Goal: Contribute content: Add original content to the website for others to see

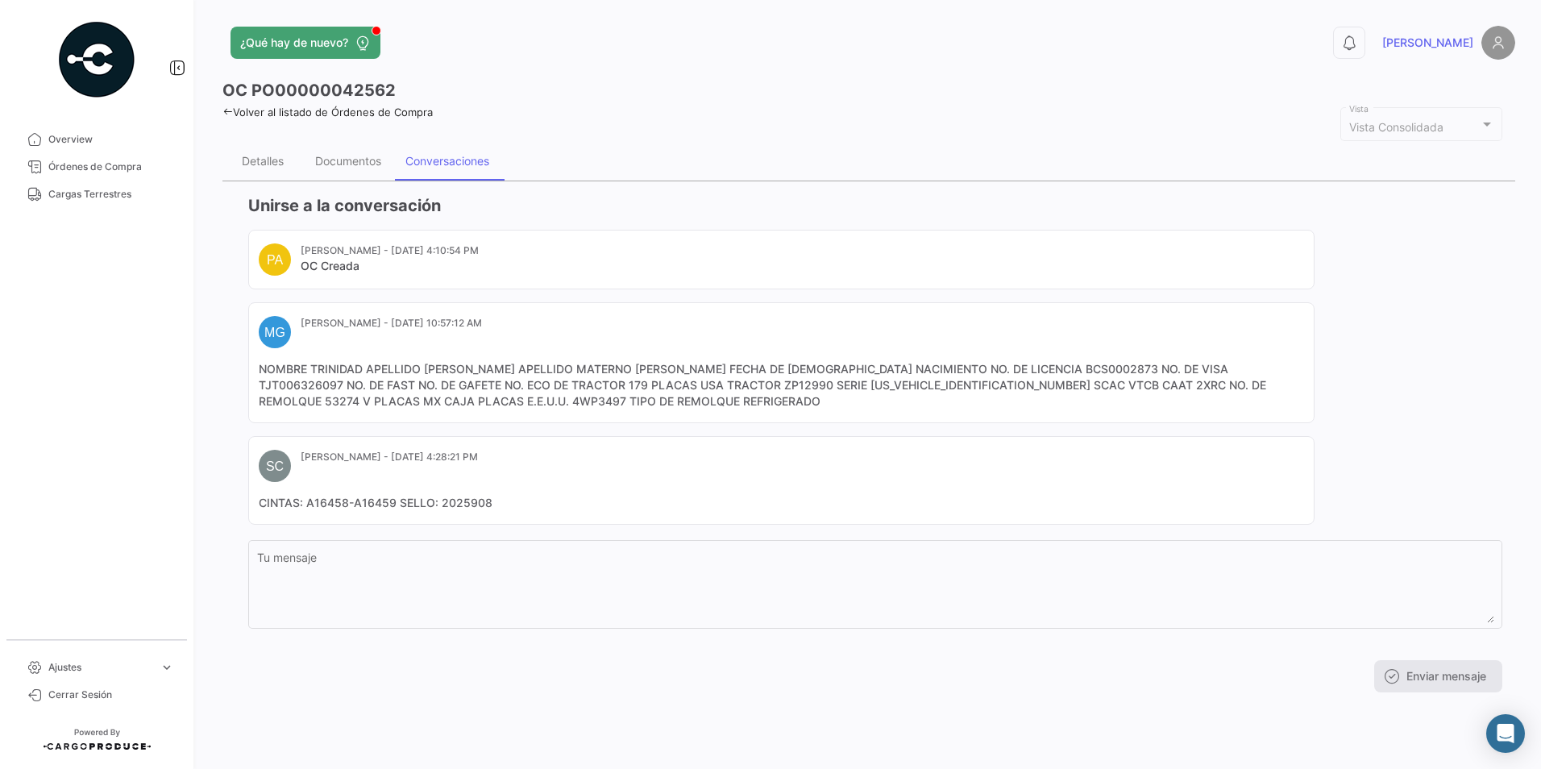
click at [328, 404] on mat-card-content "NOMBRE TRINIDAD APELLIDO [PERSON_NAME] APELLIDO MATERNO [PERSON_NAME] FECHA DE …" at bounding box center [781, 385] width 1045 height 48
copy mat-card-content "4WP3497"
click at [954, 389] on mat-card-content "NOMBRE TRINIDAD APELLIDO [PERSON_NAME] APELLIDO MATERNO [PERSON_NAME] FECHA DE …" at bounding box center [781, 385] width 1045 height 48
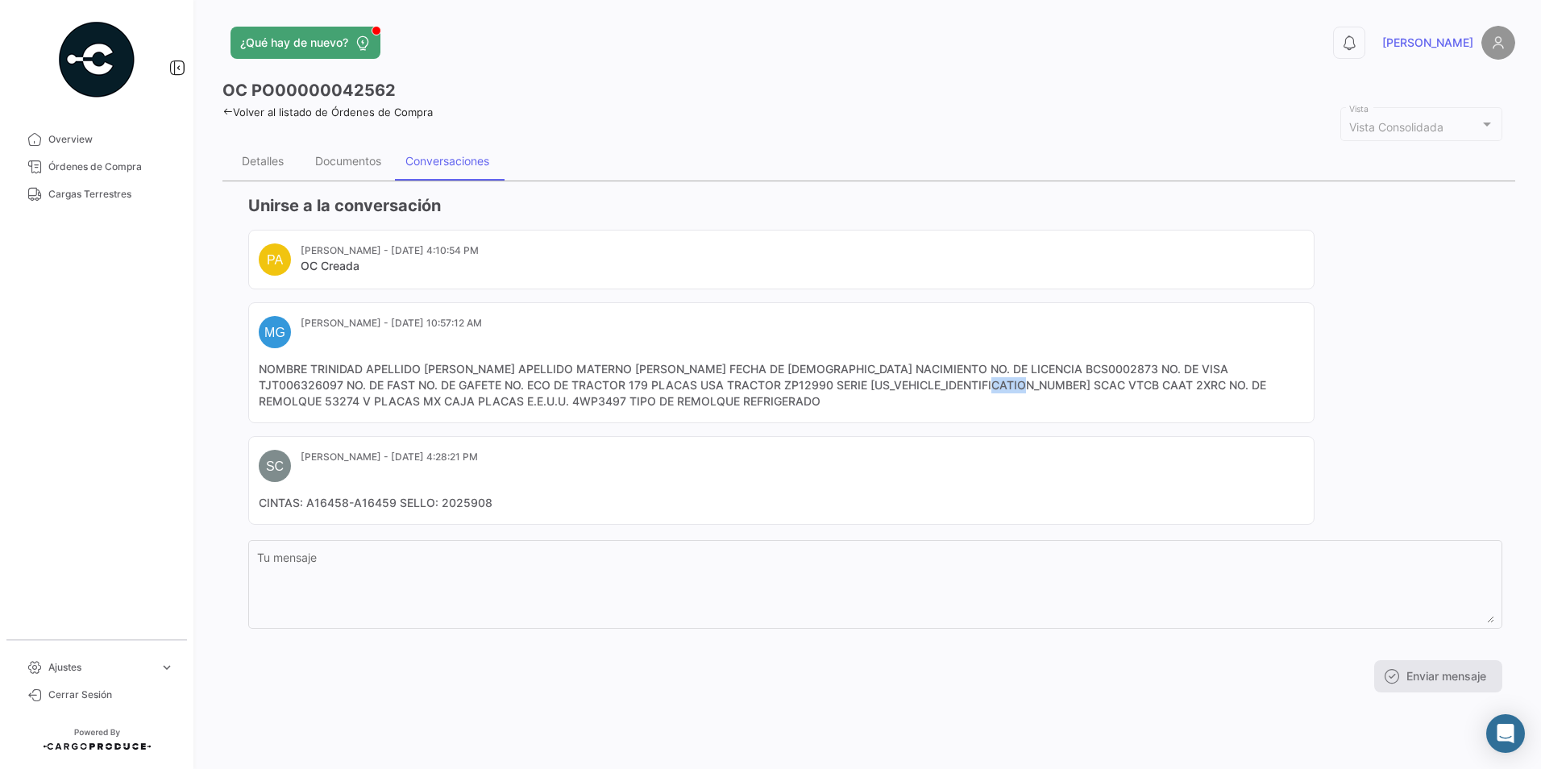
copy mat-card-content "2XRC"
click at [354, 166] on div "Documentos" at bounding box center [348, 161] width 66 height 14
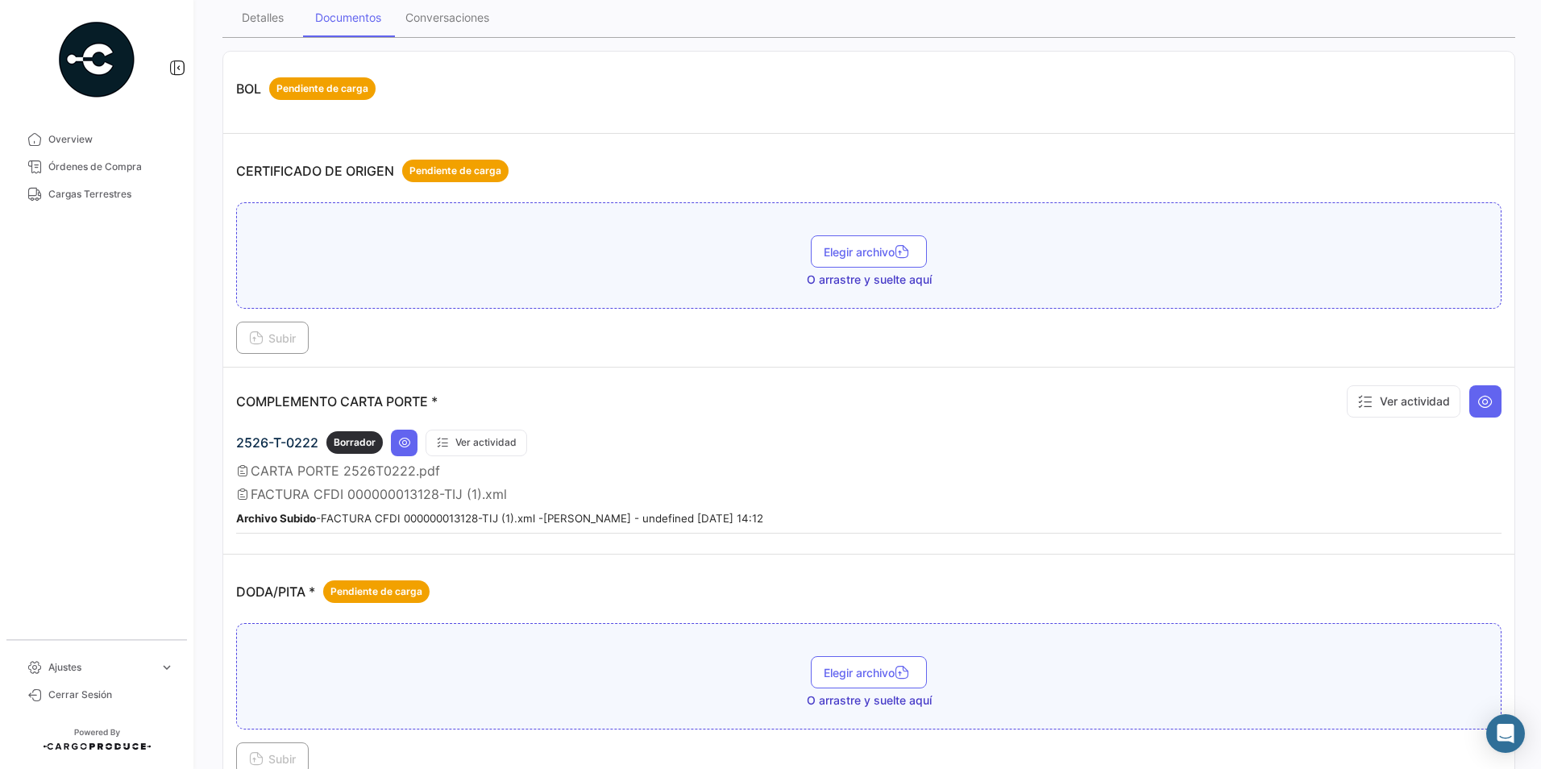
scroll to position [161, 0]
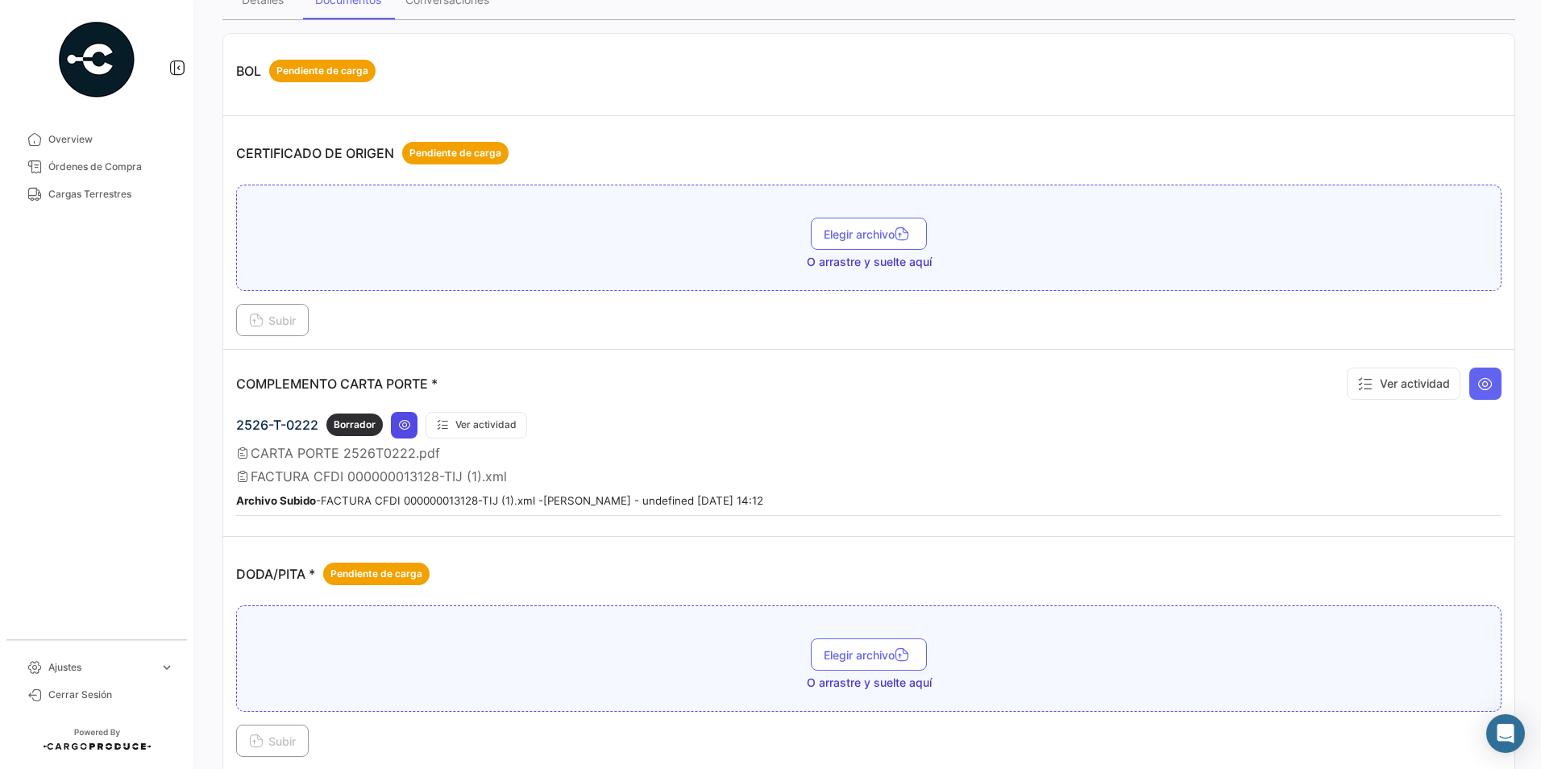
click at [401, 430] on icon at bounding box center [404, 424] width 13 height 13
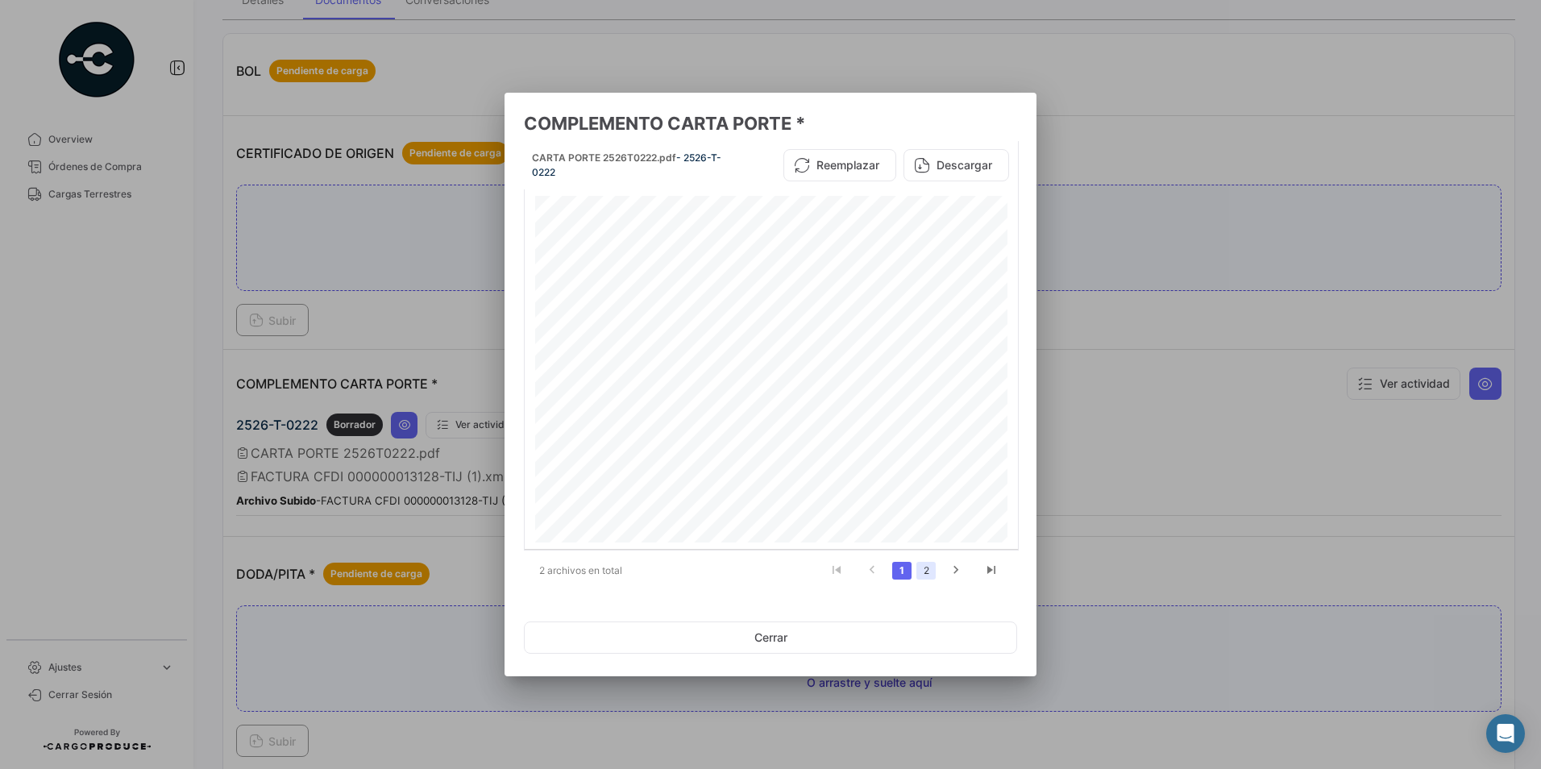
click at [926, 572] on link "2" at bounding box center [926, 571] width 19 height 18
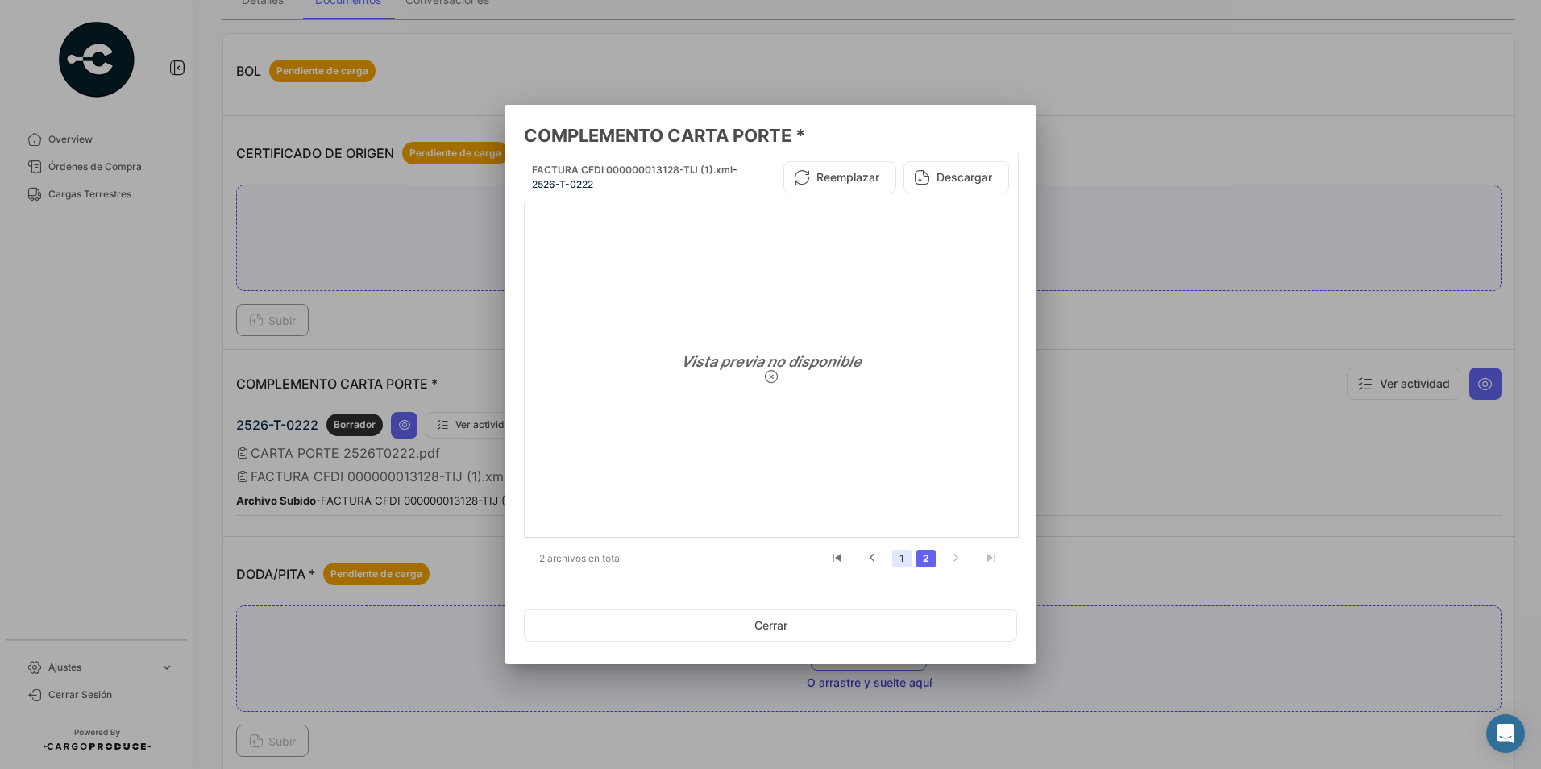
click at [896, 563] on link "1" at bounding box center [901, 559] width 19 height 18
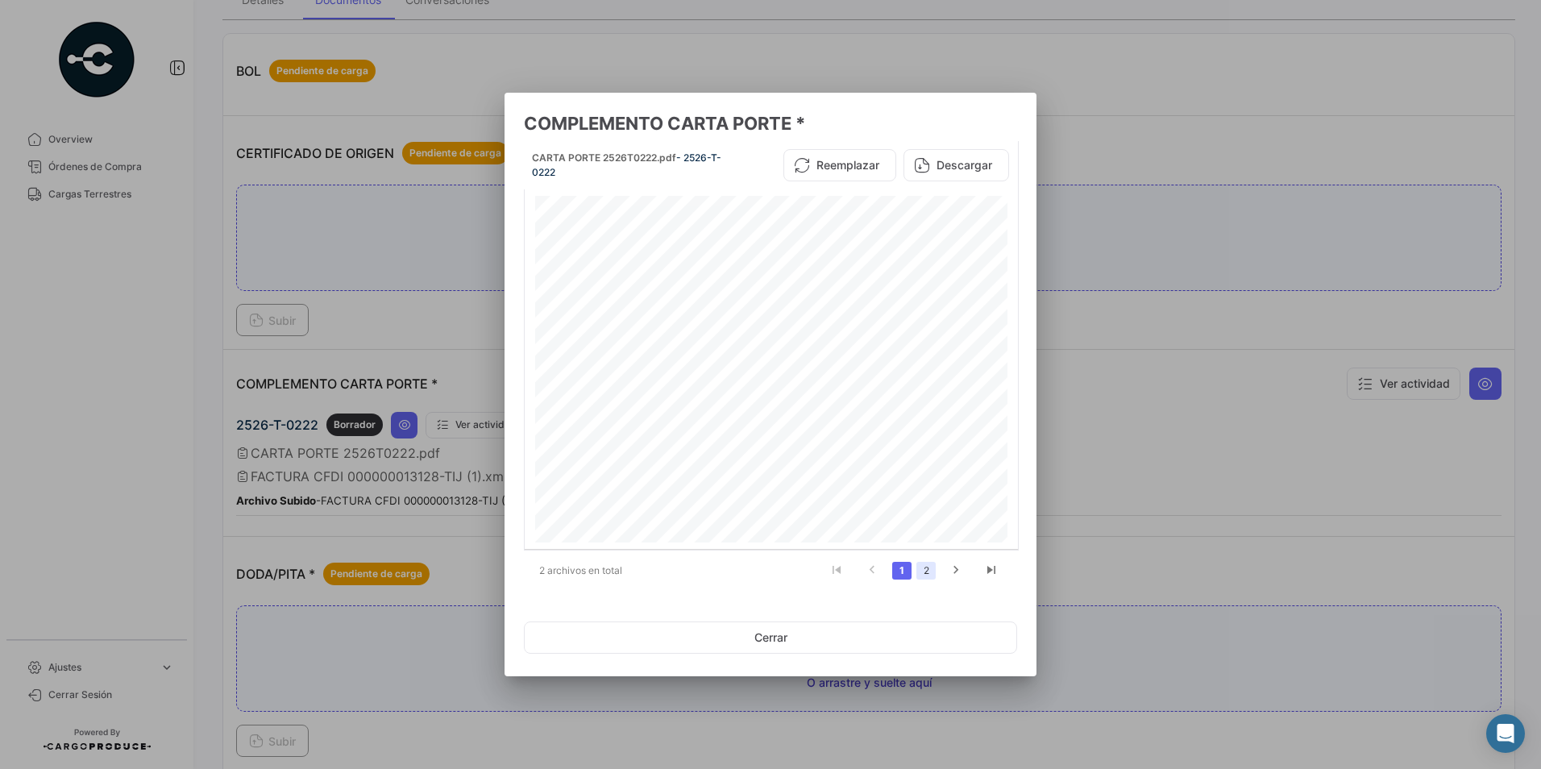
click at [925, 567] on link "2" at bounding box center [926, 571] width 19 height 18
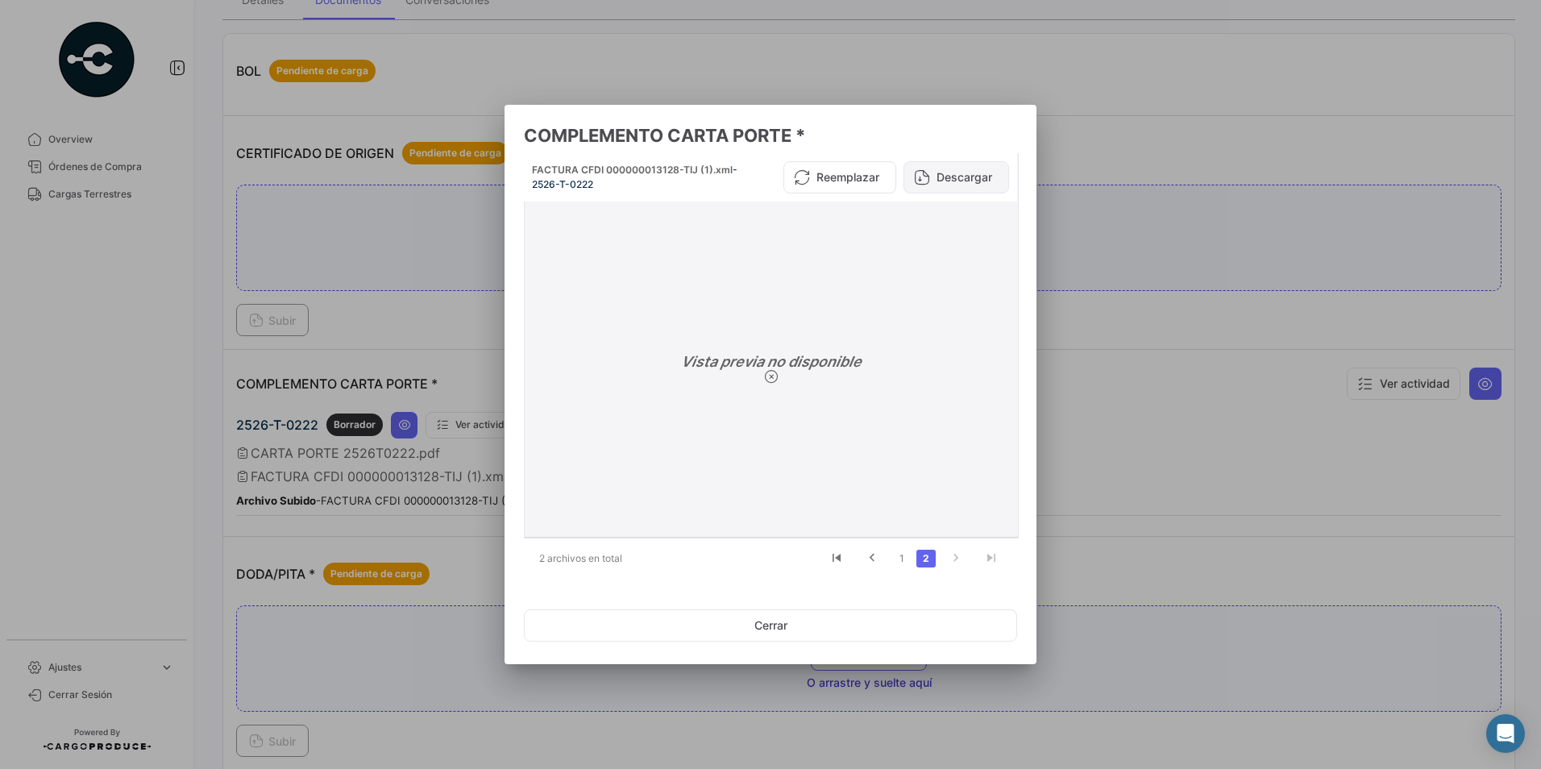
click at [966, 179] on button "Descargar" at bounding box center [957, 177] width 106 height 32
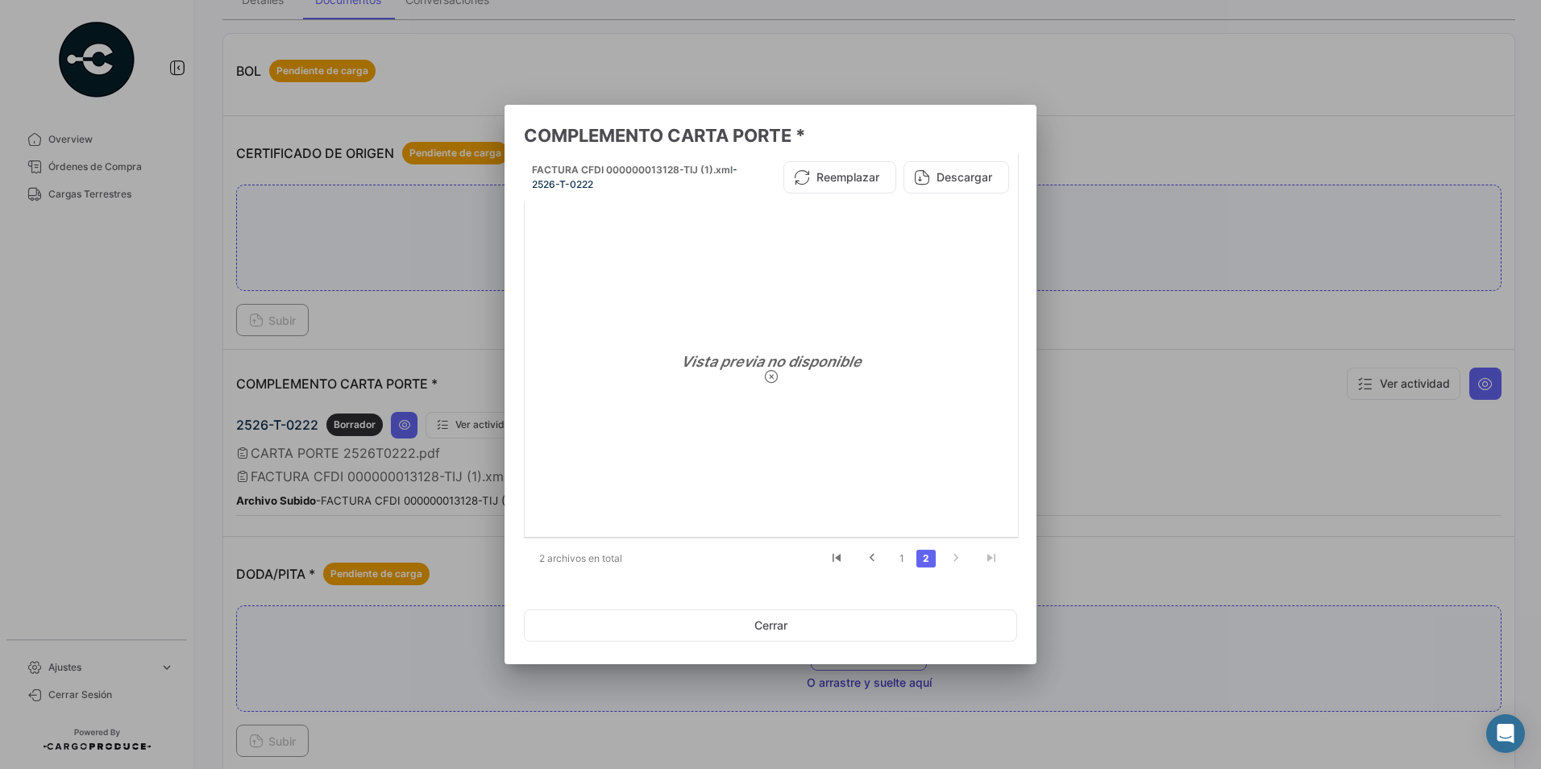
click at [922, 72] on div at bounding box center [770, 384] width 1541 height 769
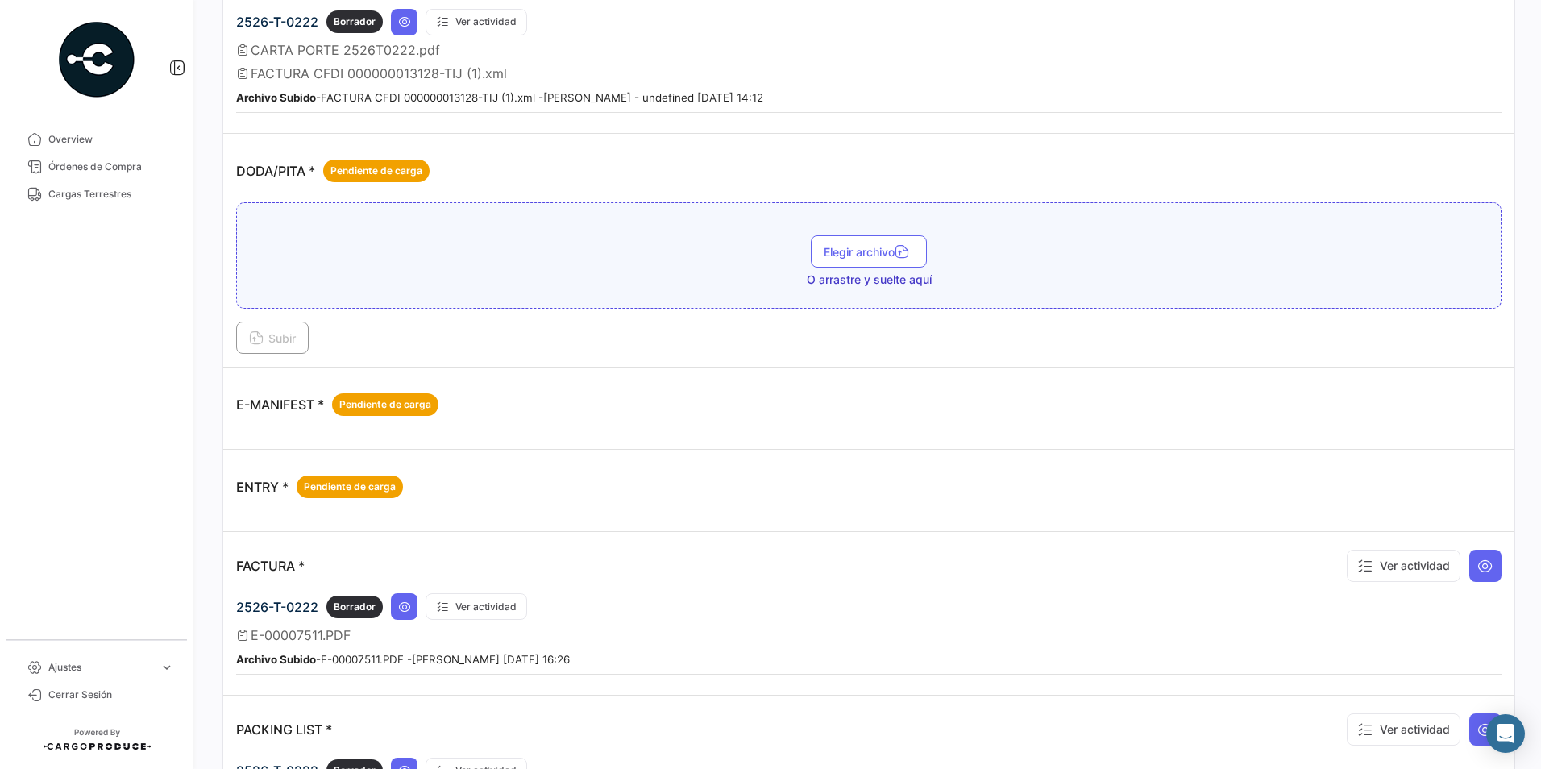
scroll to position [484, 0]
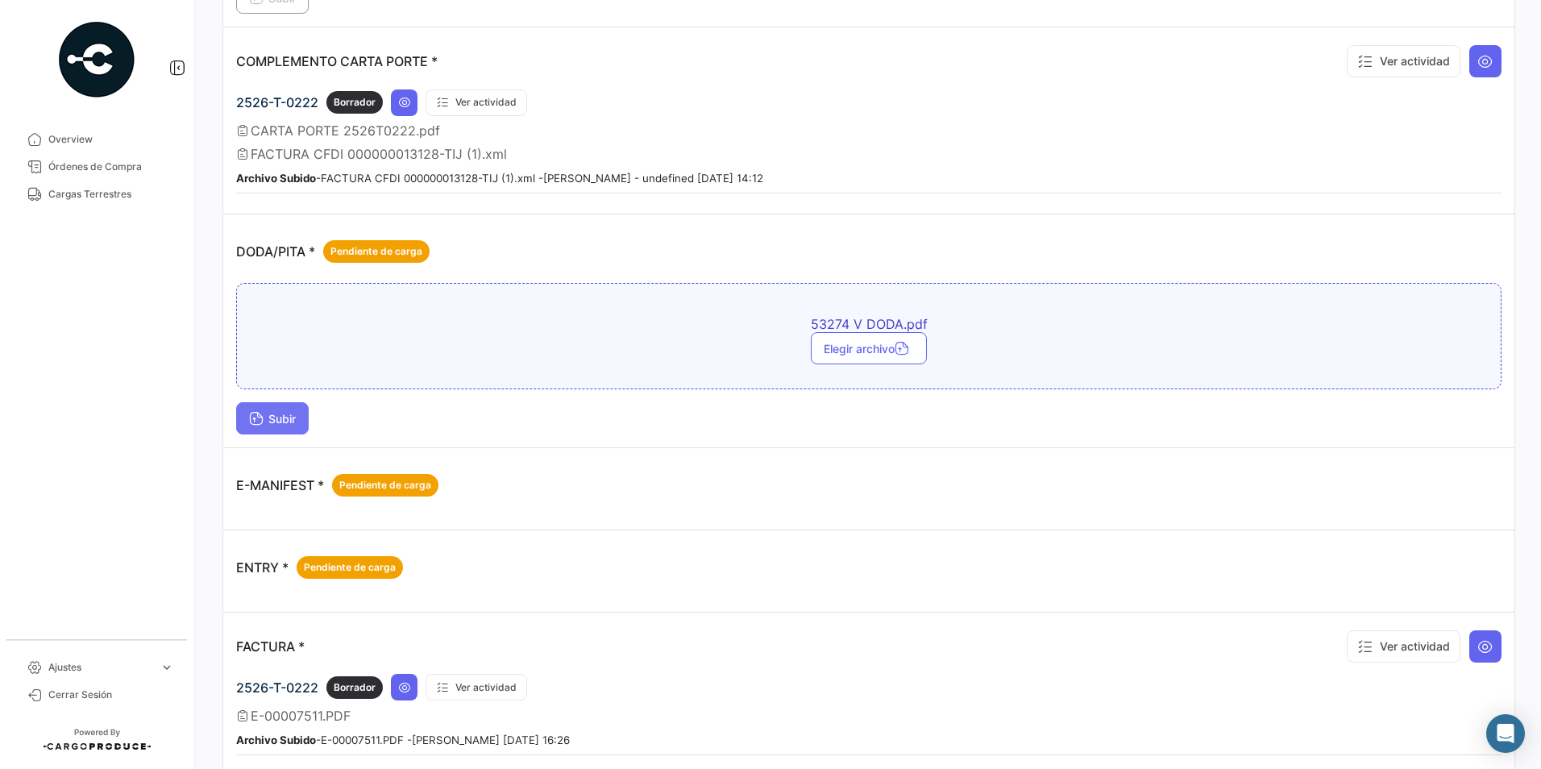
click at [254, 434] on button "Subir" at bounding box center [272, 418] width 73 height 32
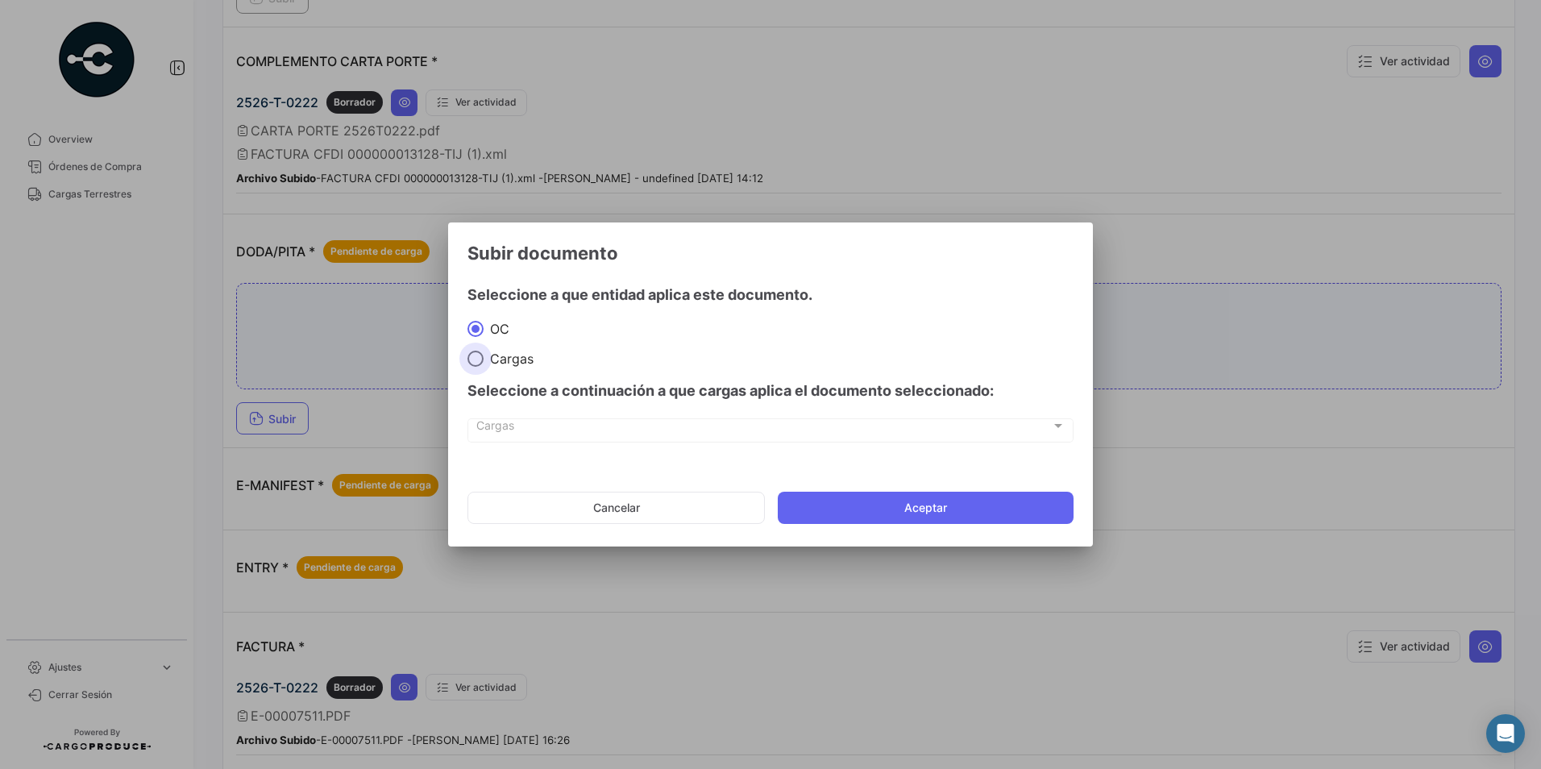
click at [496, 361] on span "Cargas" at bounding box center [509, 359] width 50 height 16
click at [484, 361] on input "Cargas" at bounding box center [476, 359] width 16 height 16
radio input "true"
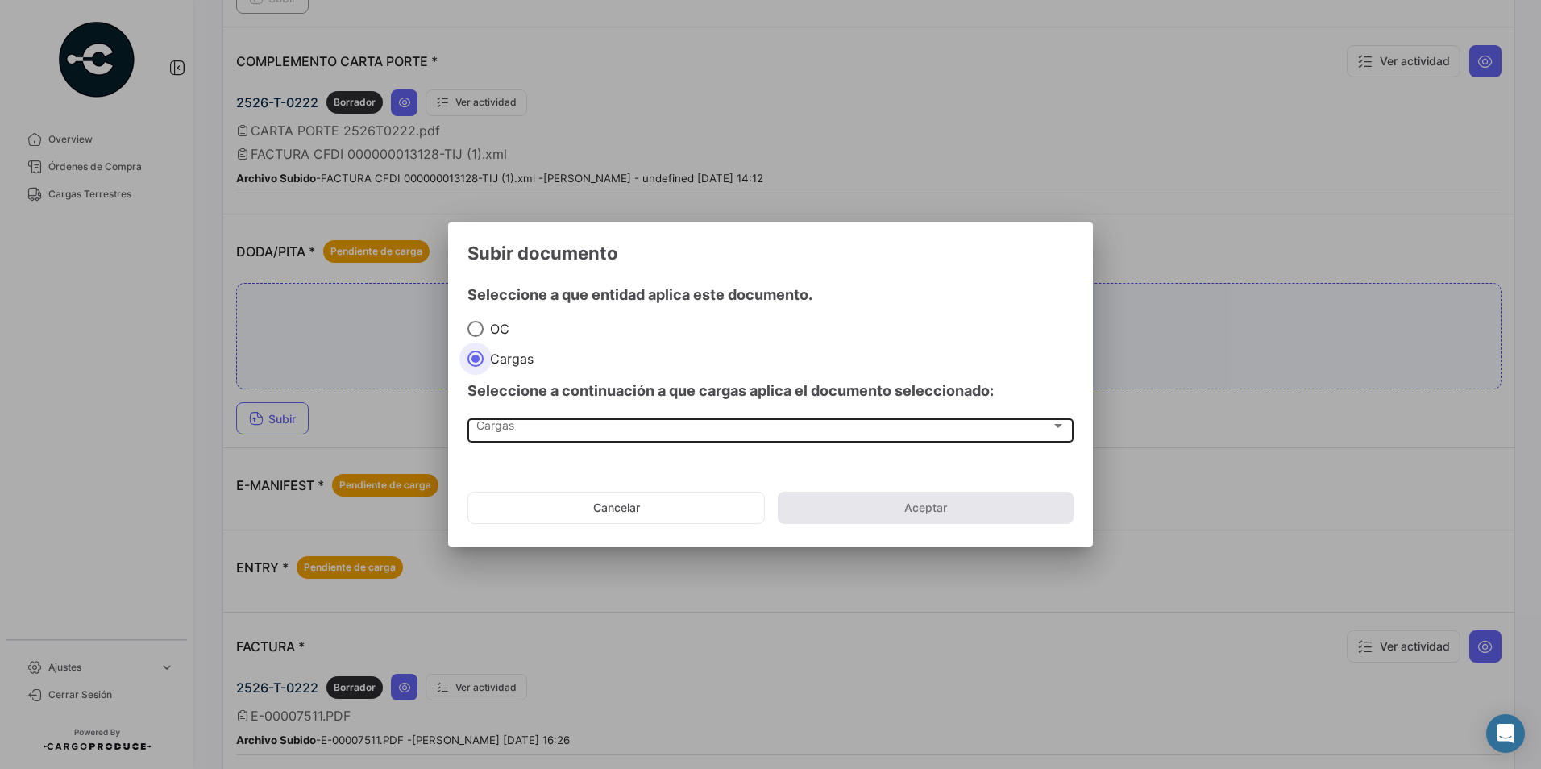
click at [519, 437] on div "Cargas Cargas" at bounding box center [770, 428] width 589 height 27
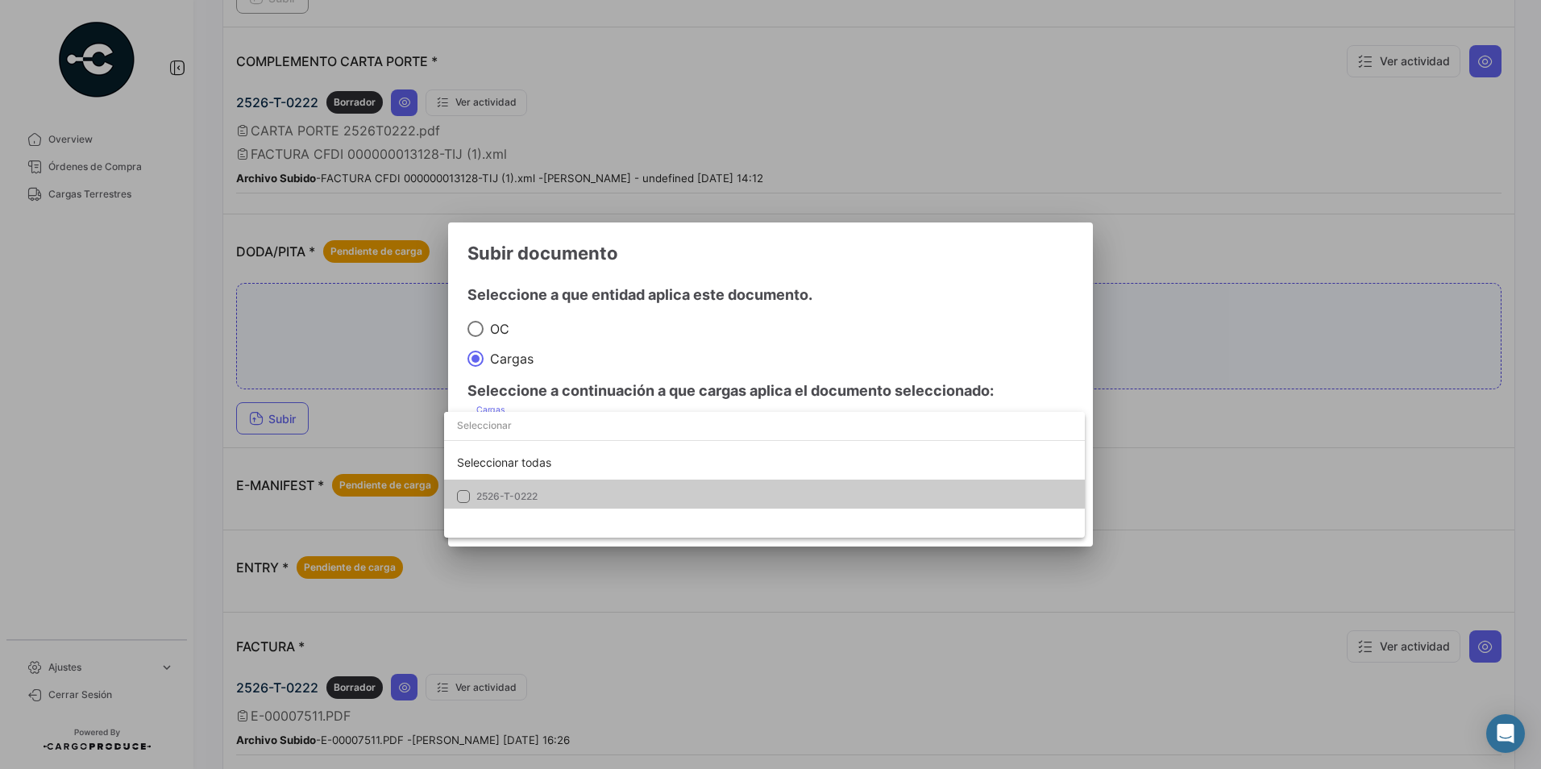
click at [524, 495] on span "2526-T-0222" at bounding box center [506, 496] width 61 height 12
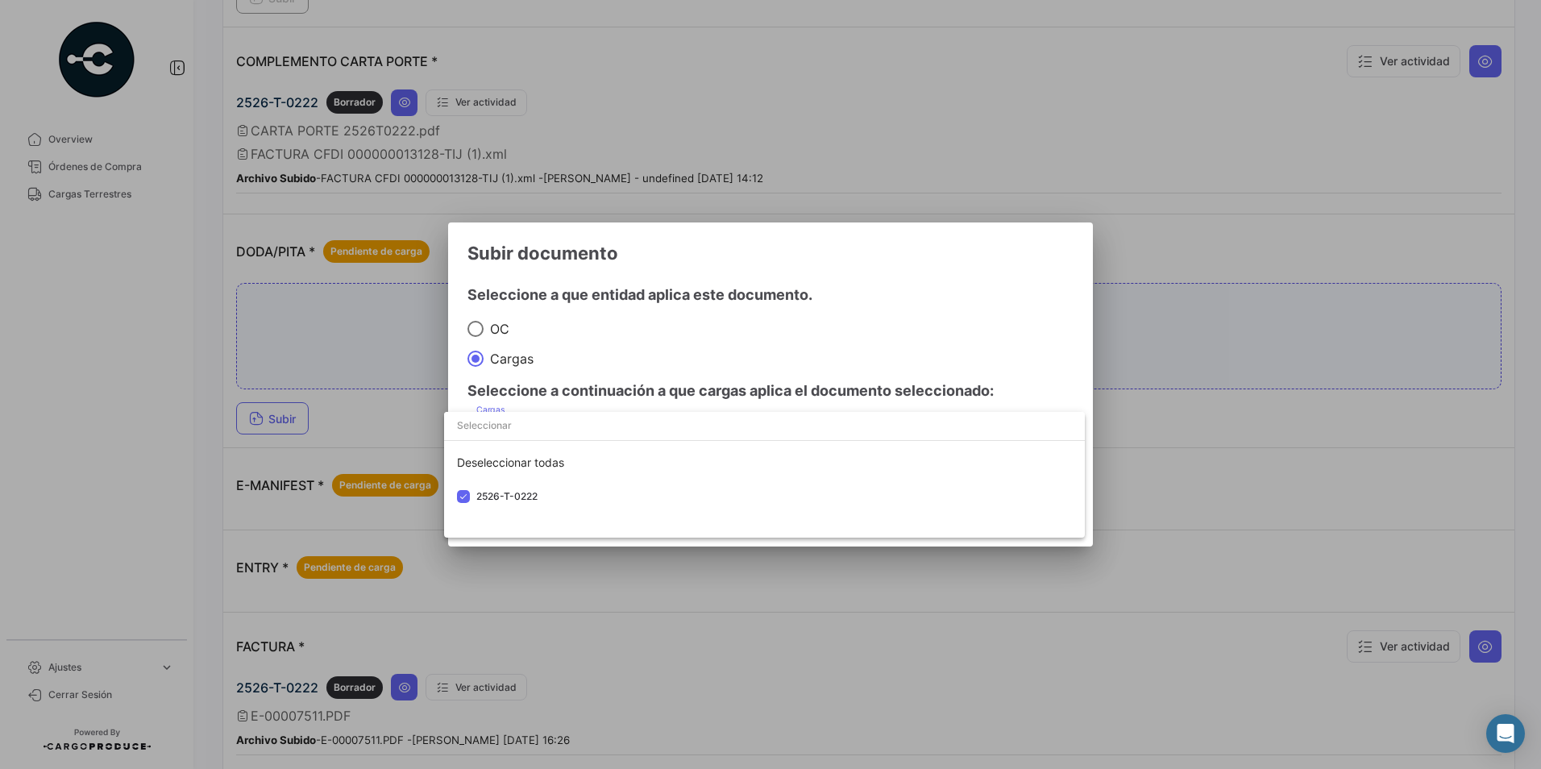
click at [879, 342] on div at bounding box center [770, 384] width 1541 height 769
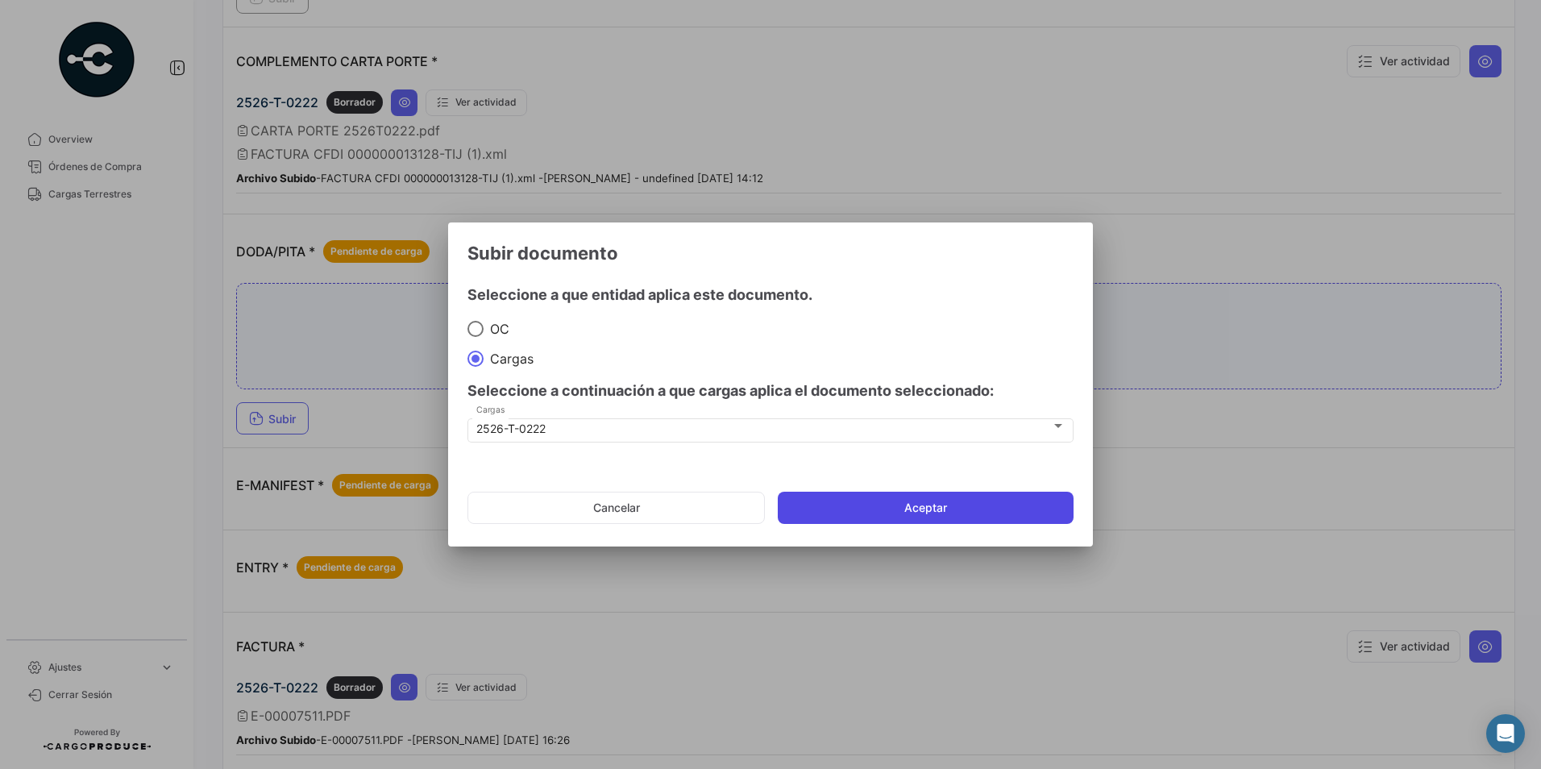
click at [930, 513] on button "Aceptar" at bounding box center [926, 508] width 296 height 32
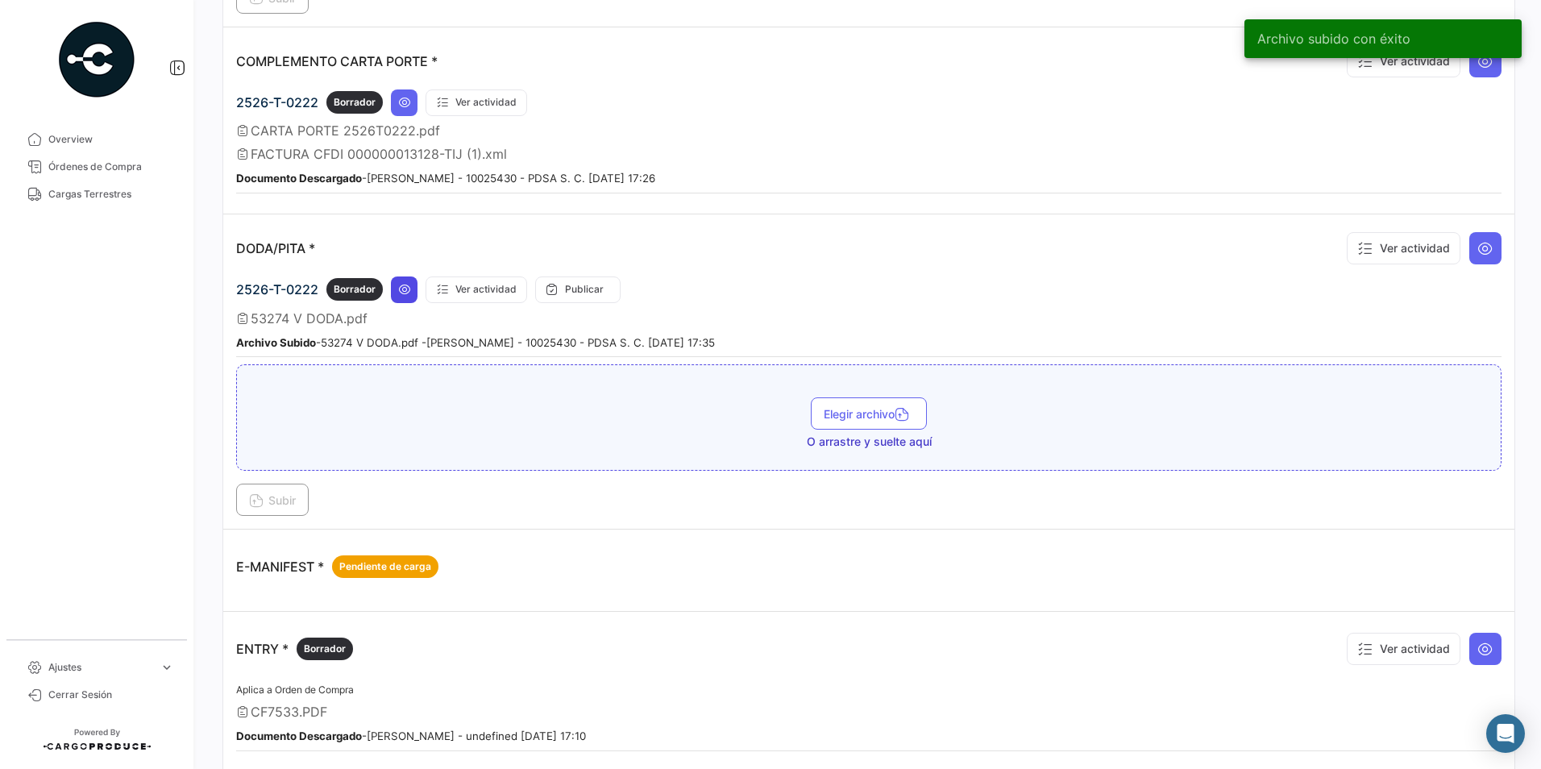
click at [409, 281] on button at bounding box center [404, 289] width 27 height 27
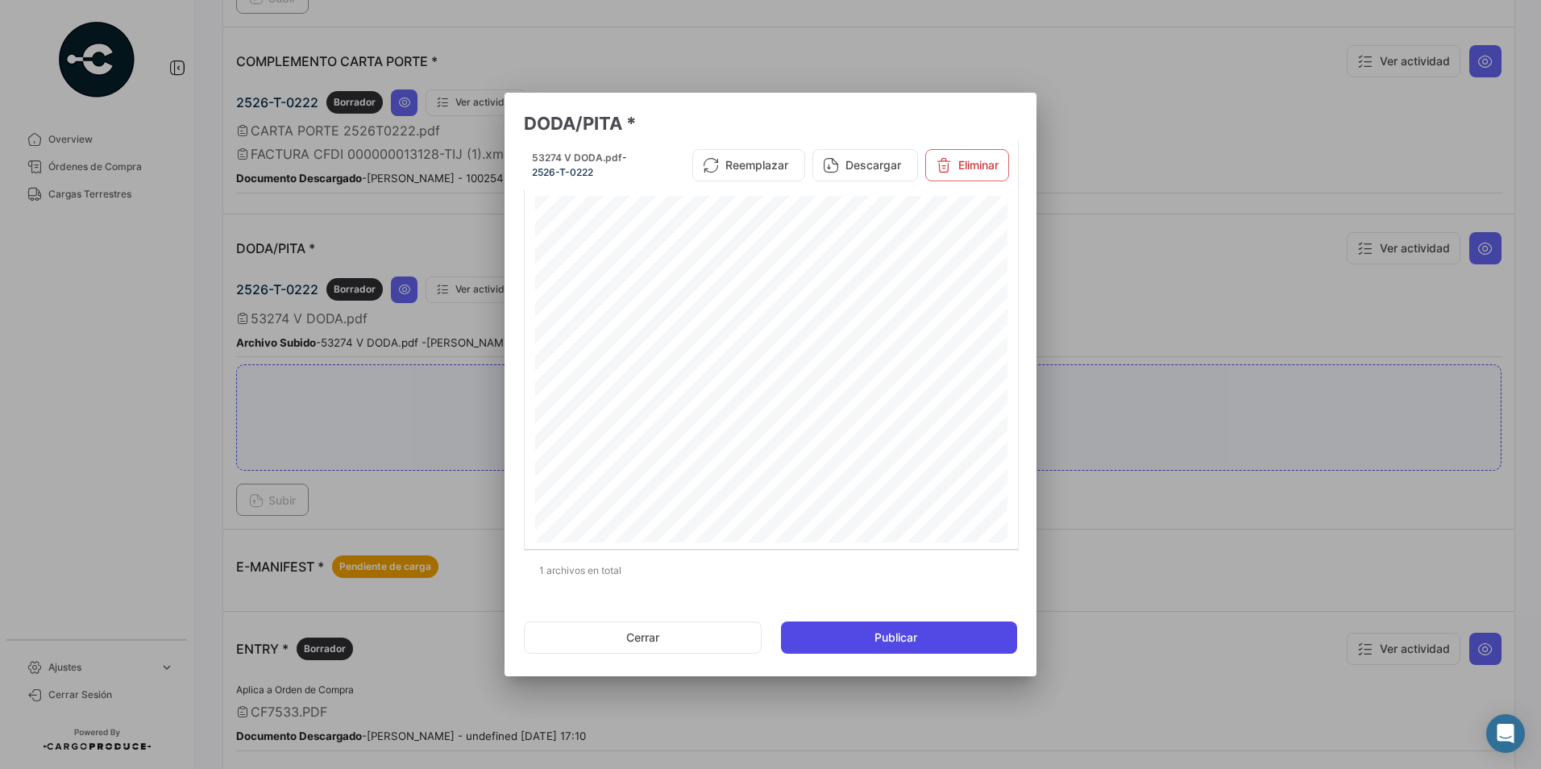
click at [937, 628] on button "Publicar" at bounding box center [899, 637] width 236 height 32
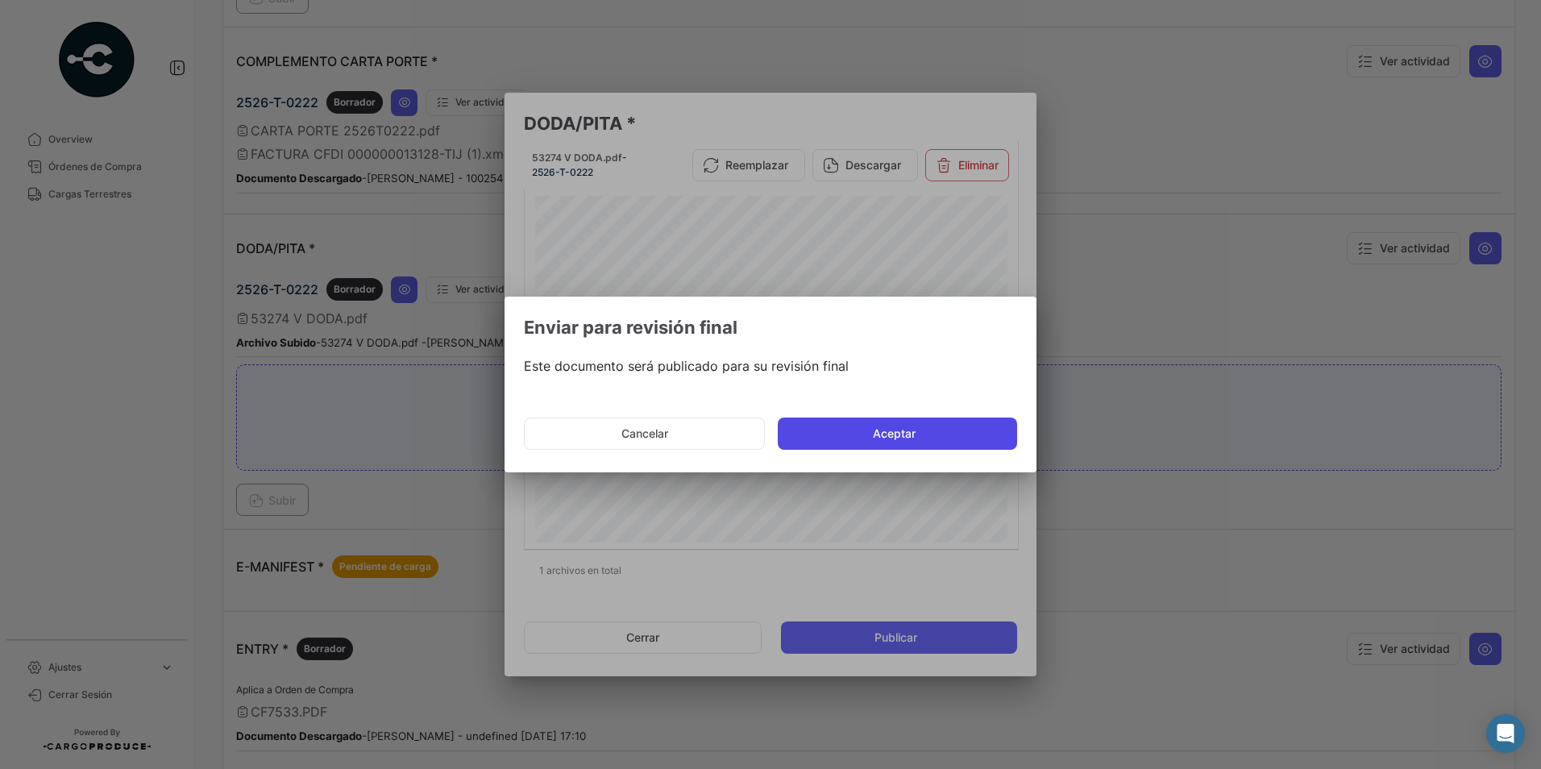
click at [859, 438] on button "Aceptar" at bounding box center [897, 434] width 239 height 32
